Goal: Information Seeking & Learning: Learn about a topic

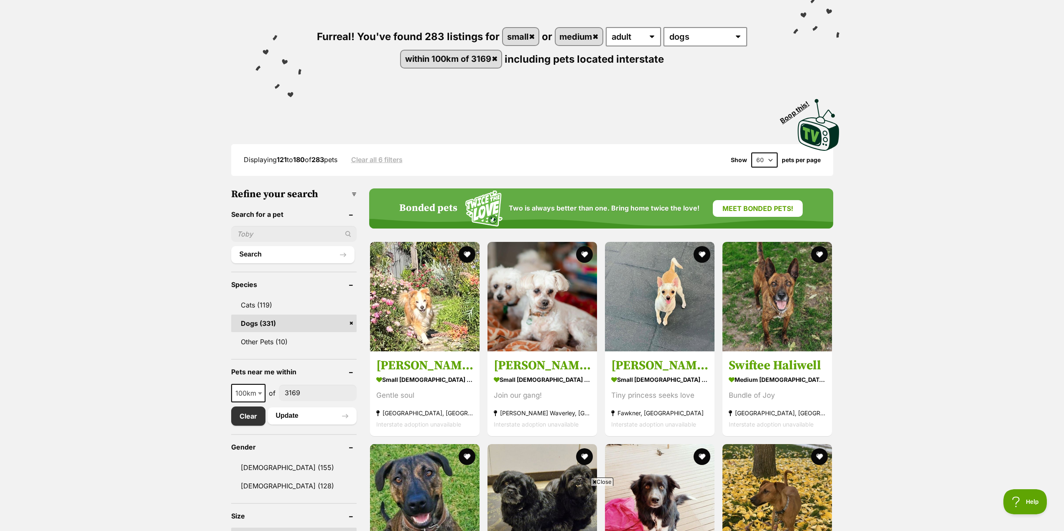
scroll to position [125, 0]
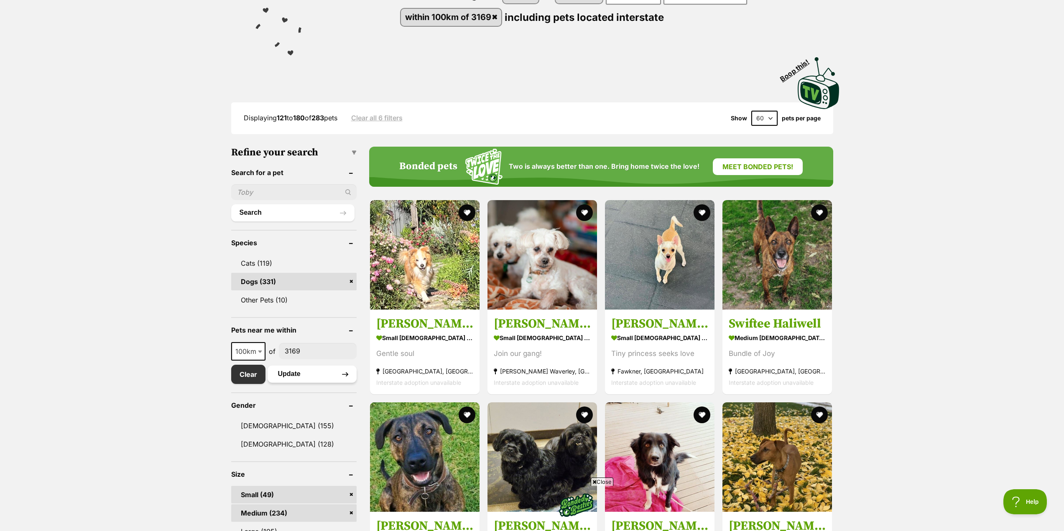
click at [292, 375] on button "Update" at bounding box center [312, 374] width 89 height 17
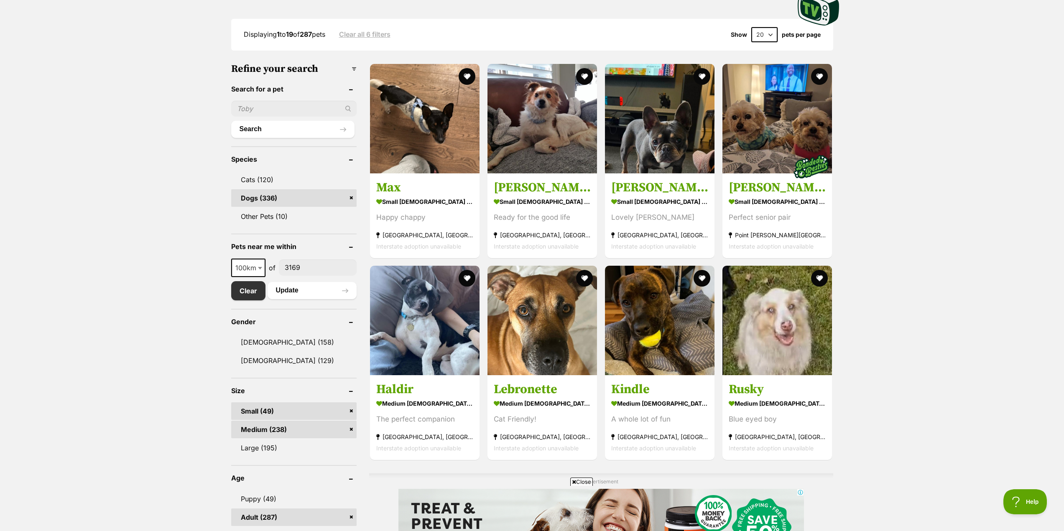
scroll to position [293, 0]
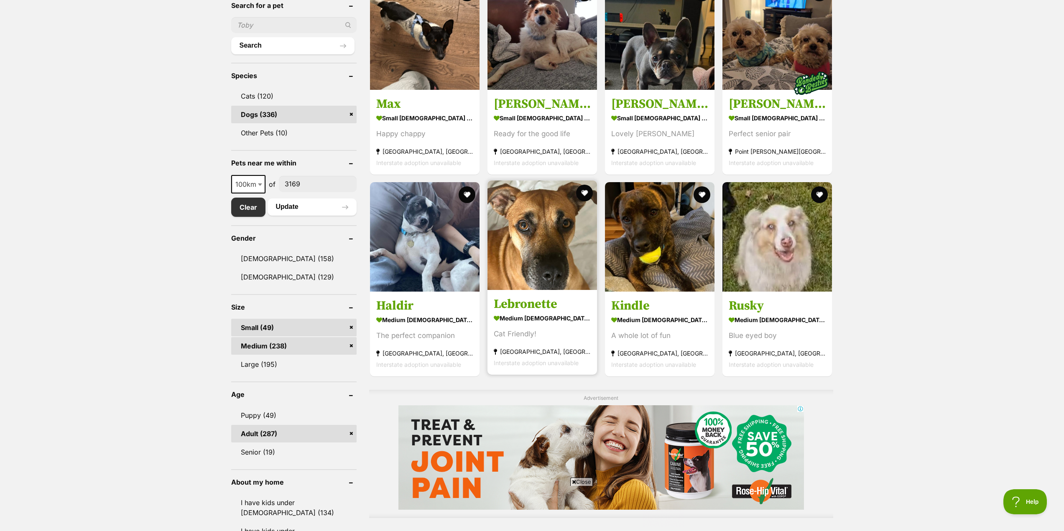
click at [541, 261] on img at bounding box center [543, 236] width 110 height 110
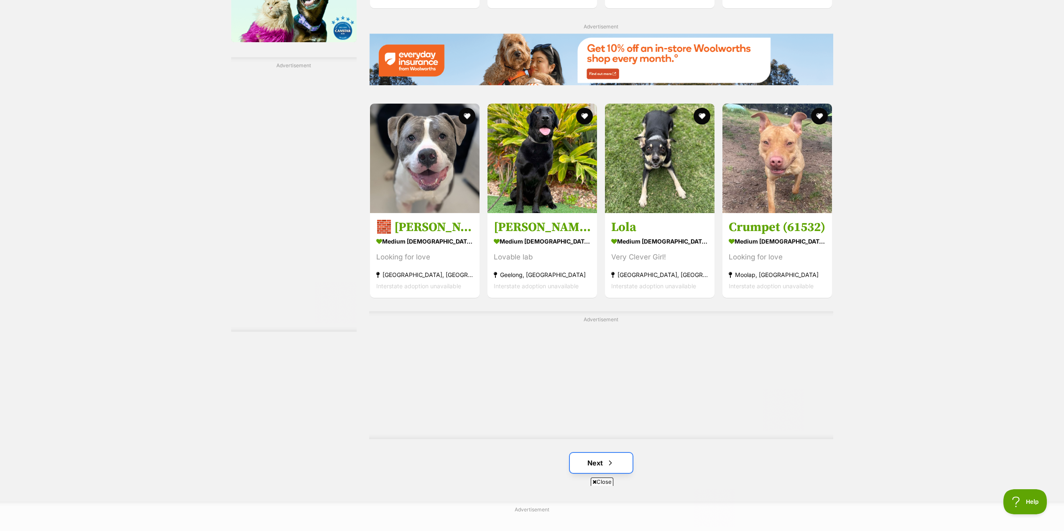
scroll to position [0, 0]
click at [612, 460] on span "Next page" at bounding box center [610, 463] width 8 height 10
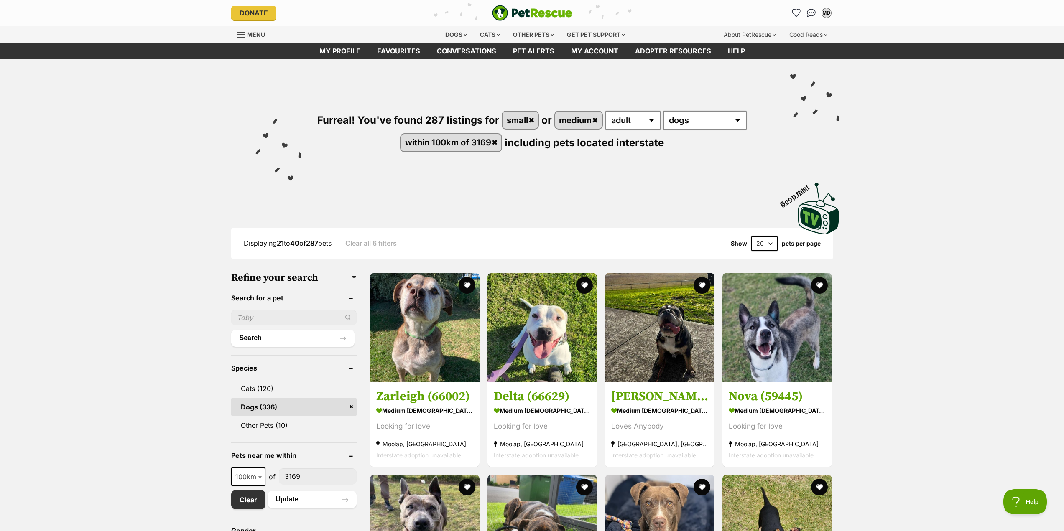
scroll to position [84, 0]
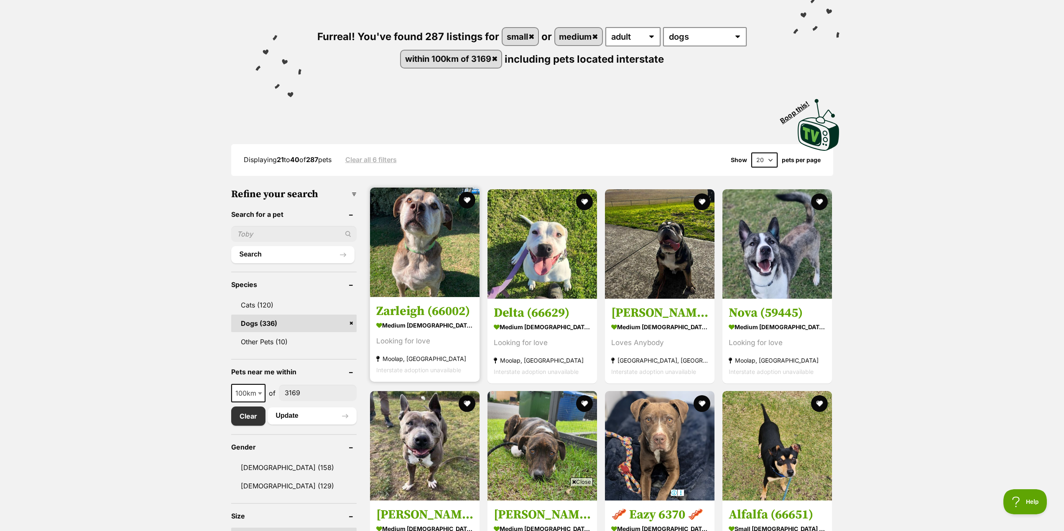
click at [423, 245] on img at bounding box center [425, 243] width 110 height 110
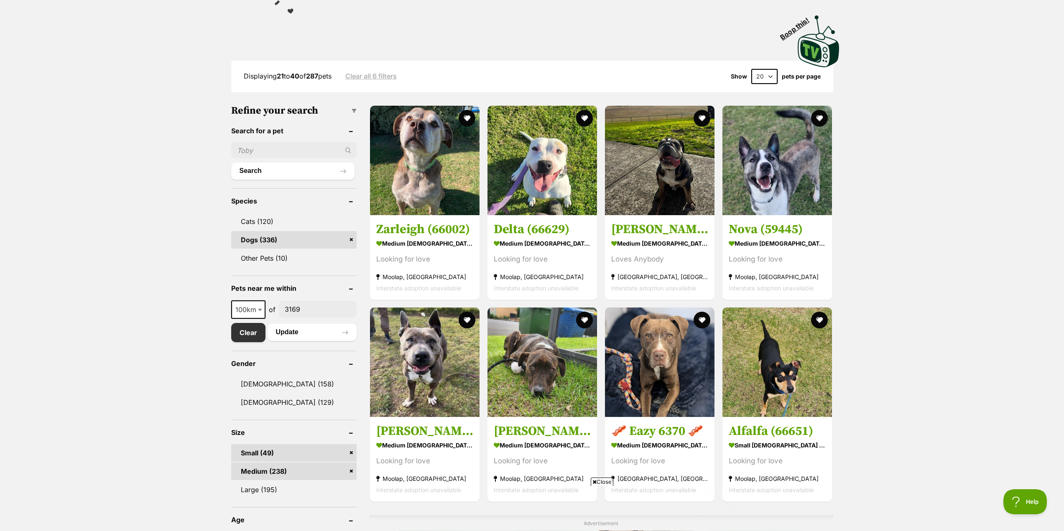
scroll to position [209, 0]
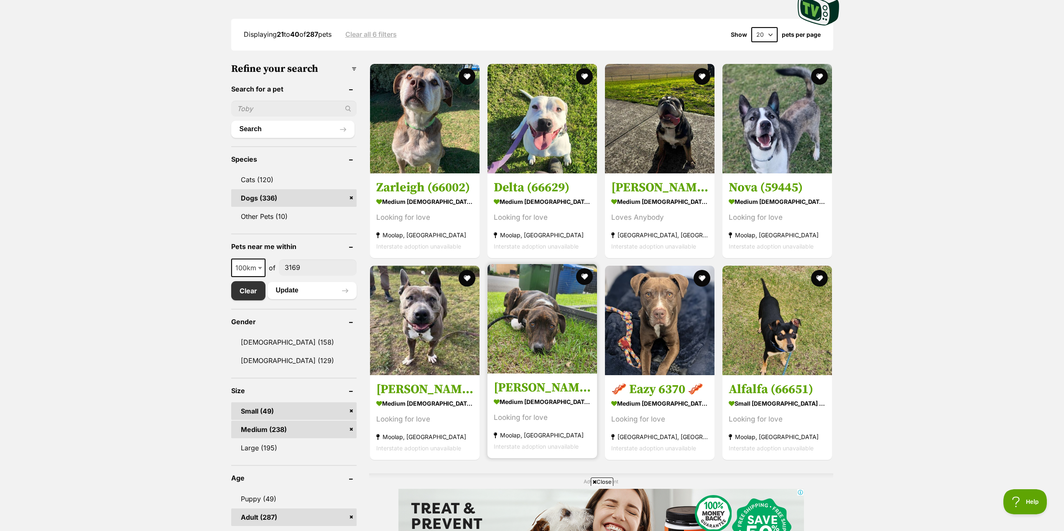
click at [551, 342] on img at bounding box center [543, 319] width 110 height 110
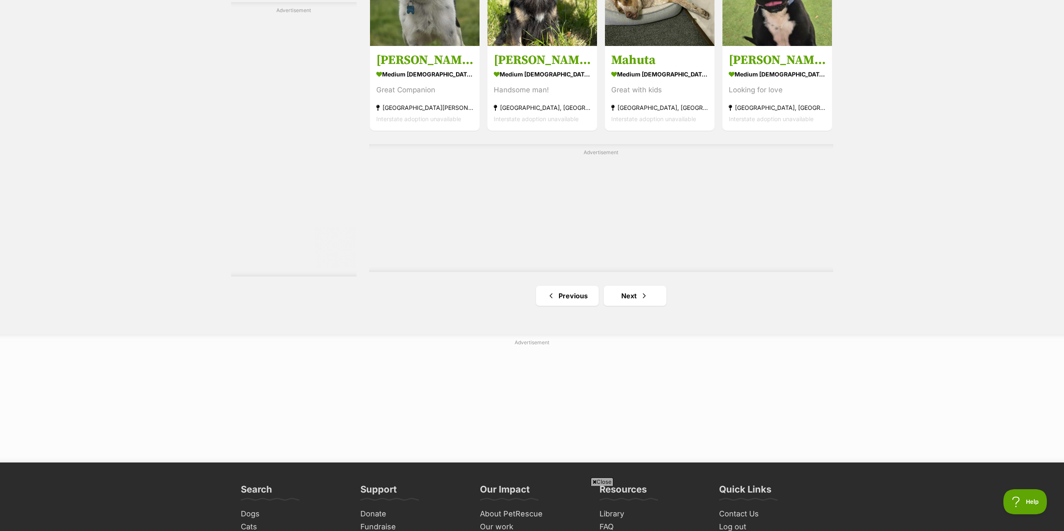
scroll to position [1422, 0]
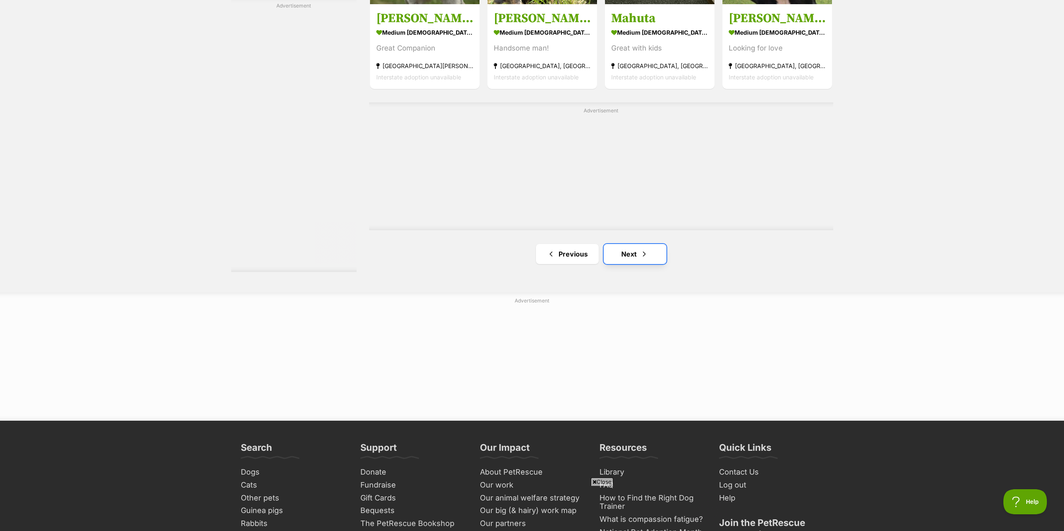
click at [636, 258] on link "Next" at bounding box center [635, 254] width 63 height 20
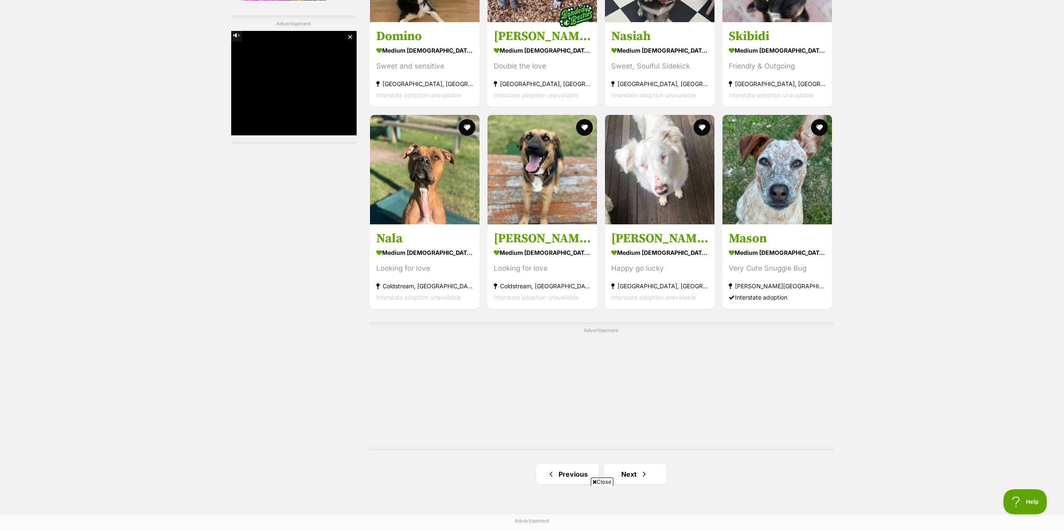
scroll to position [1296, 0]
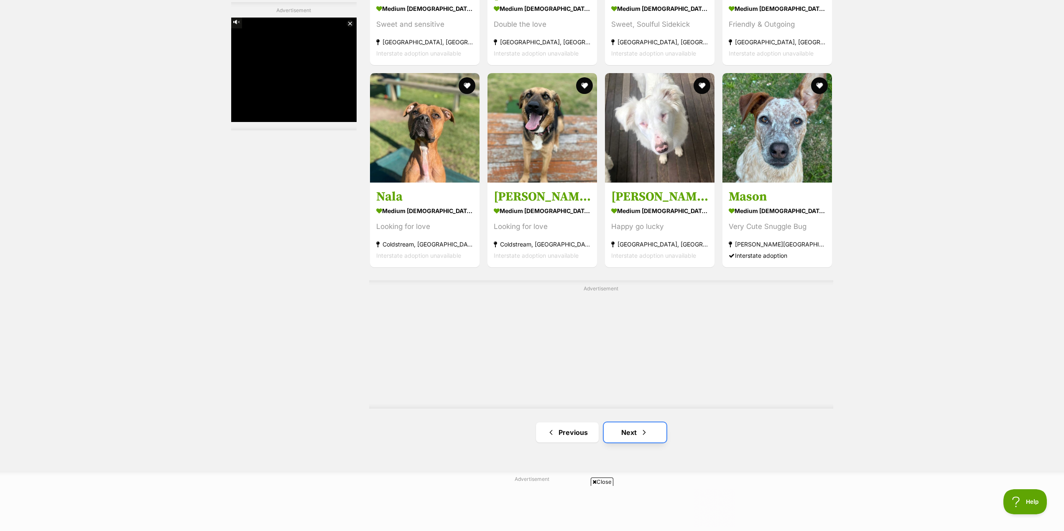
click at [644, 431] on span "Next page" at bounding box center [644, 433] width 8 height 10
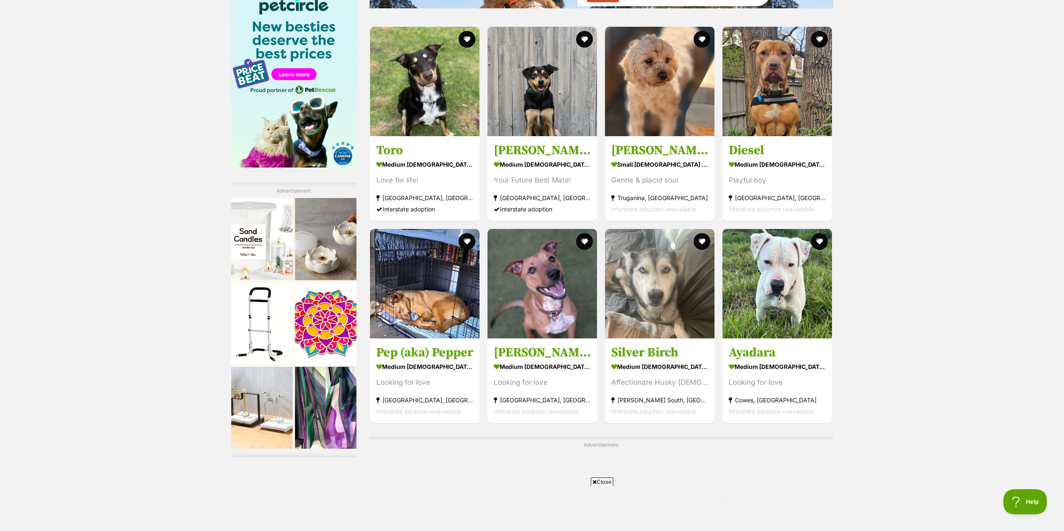
scroll to position [1129, 0]
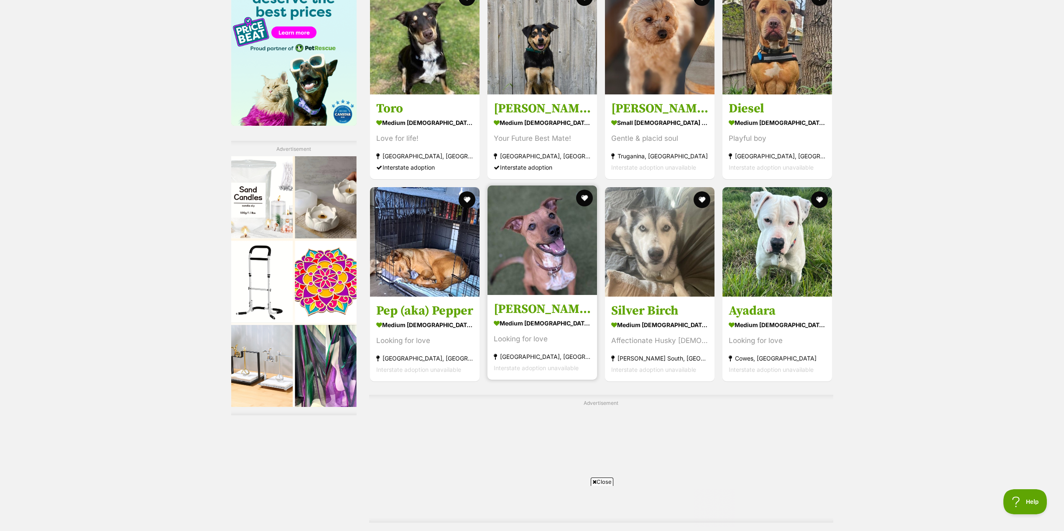
click at [547, 249] on img at bounding box center [543, 241] width 110 height 110
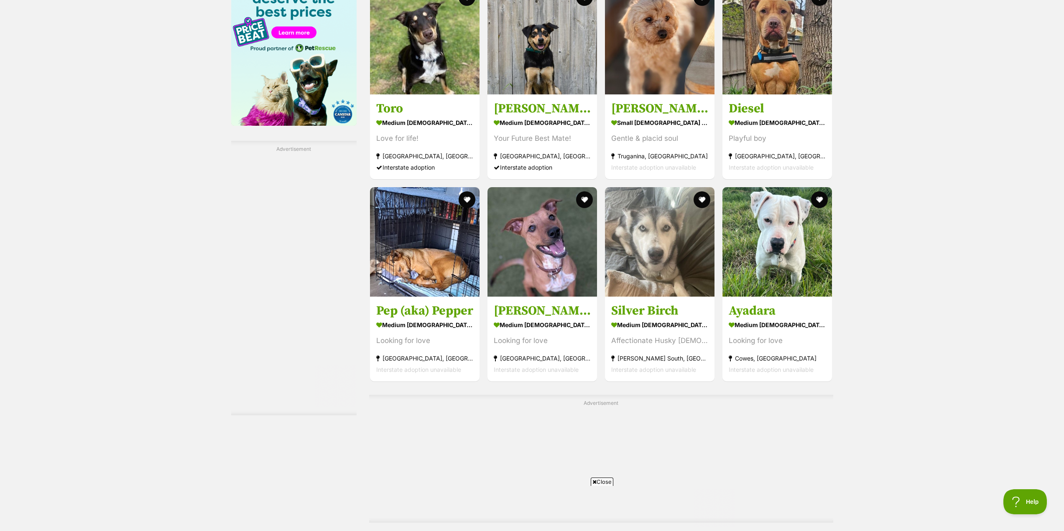
scroll to position [1338, 0]
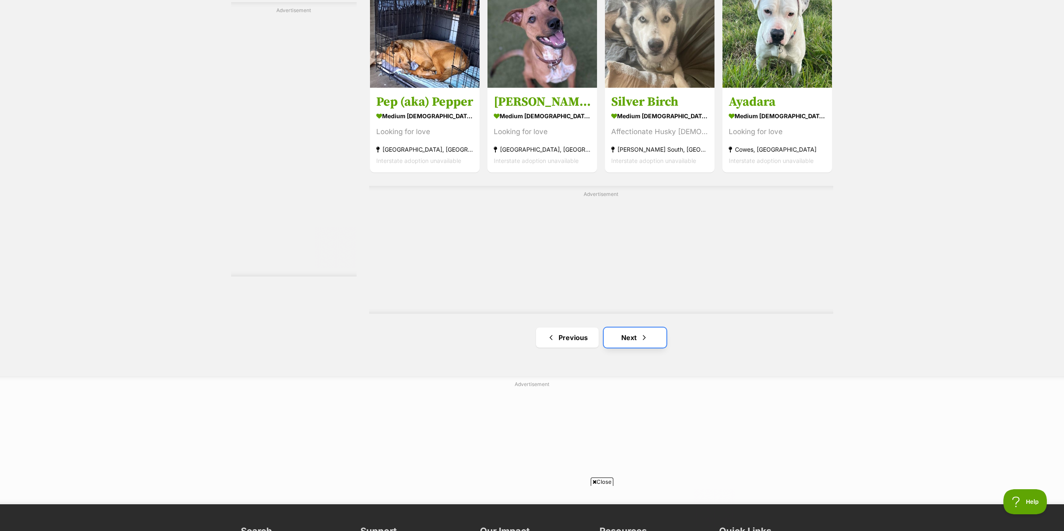
click at [634, 338] on link "Next" at bounding box center [635, 338] width 63 height 20
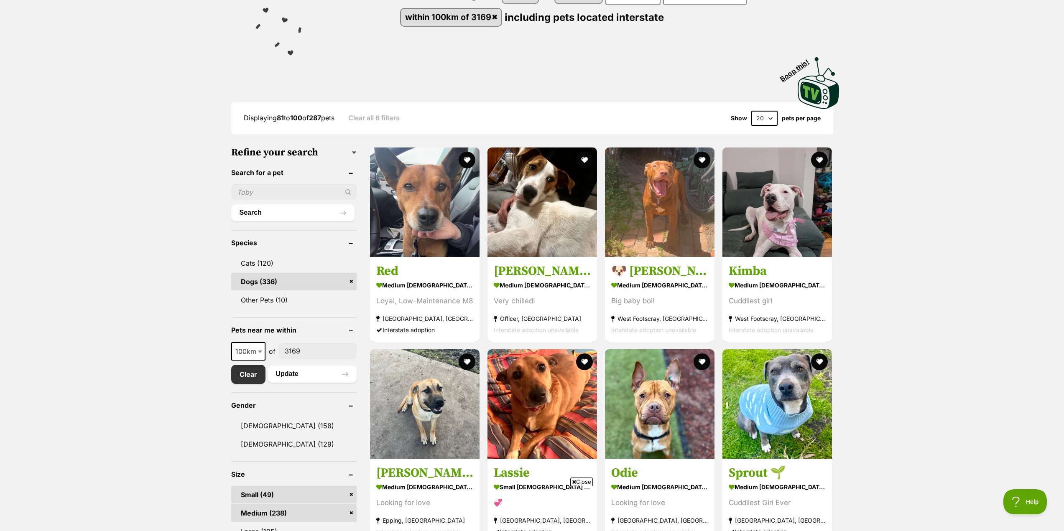
scroll to position [209, 0]
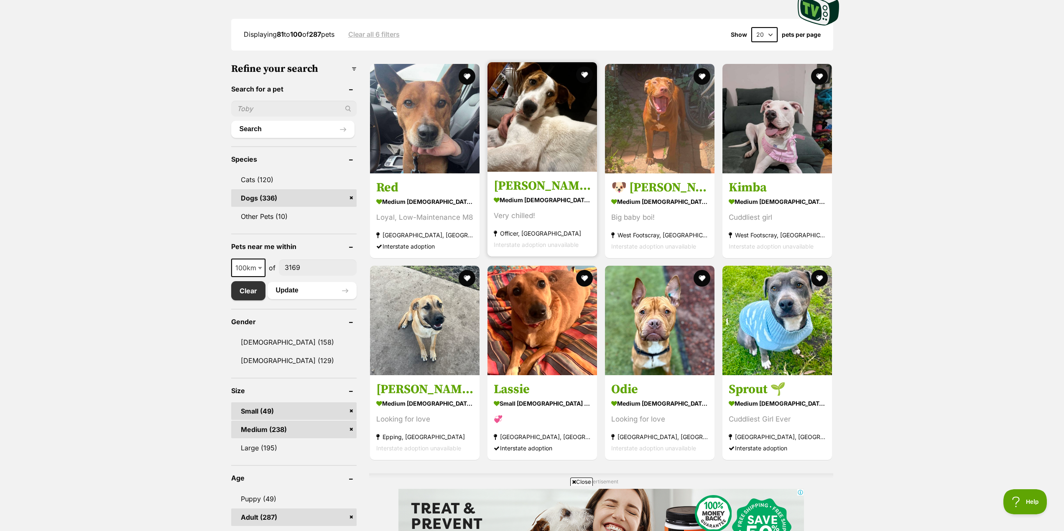
click at [548, 153] on img at bounding box center [543, 117] width 110 height 110
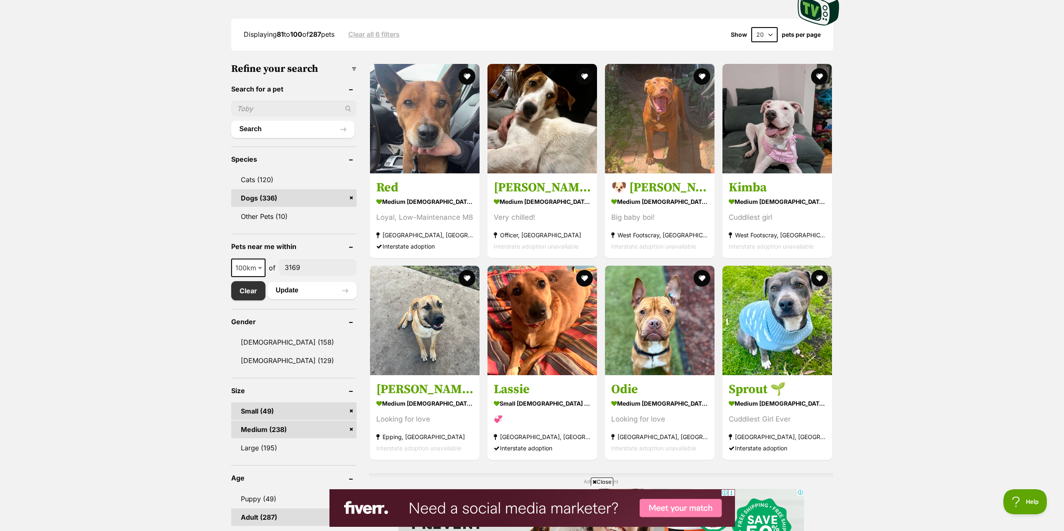
scroll to position [0, 0]
